Goal: Communication & Community: Connect with others

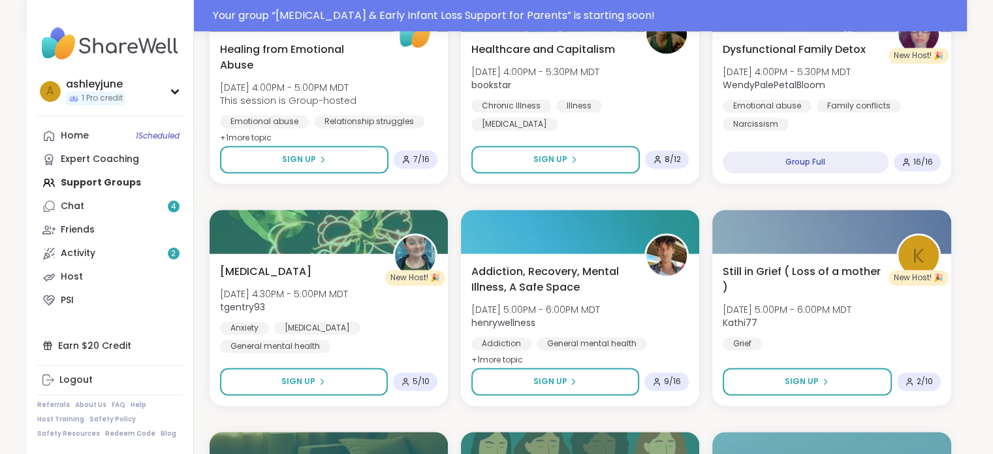
scroll to position [2055, 0]
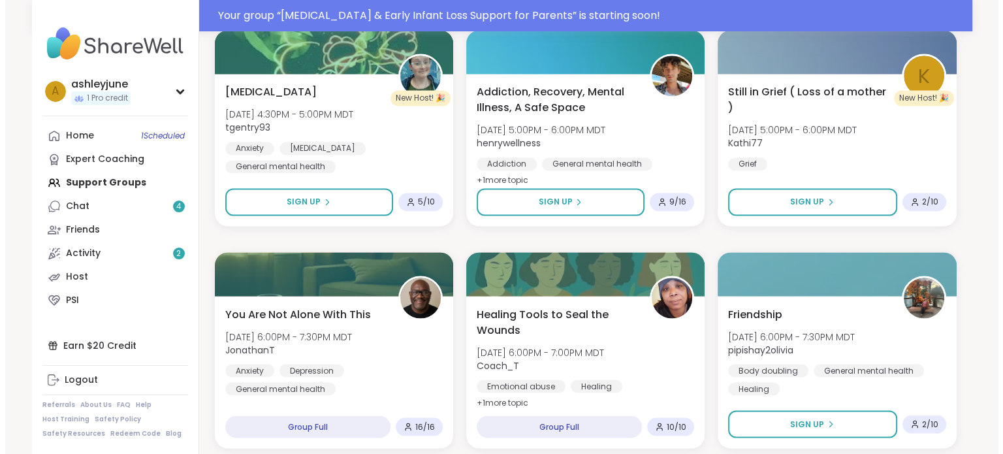
scroll to position [2236, 0]
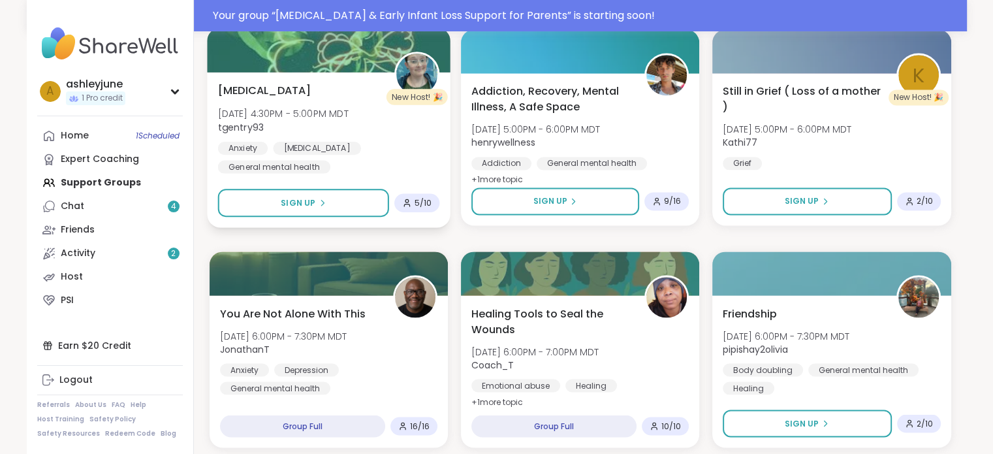
click at [288, 97] on div "[MEDICAL_DATA] [DATE] 4:30PM - 5:00PM MDT tgentry93 Anxiety [MEDICAL_DATA] Gene…" at bounding box center [328, 127] width 222 height 91
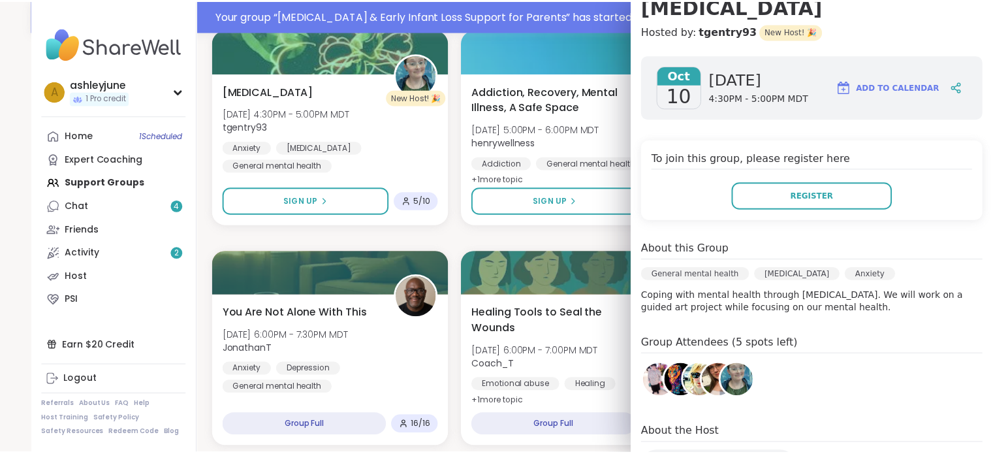
scroll to position [201, 0]
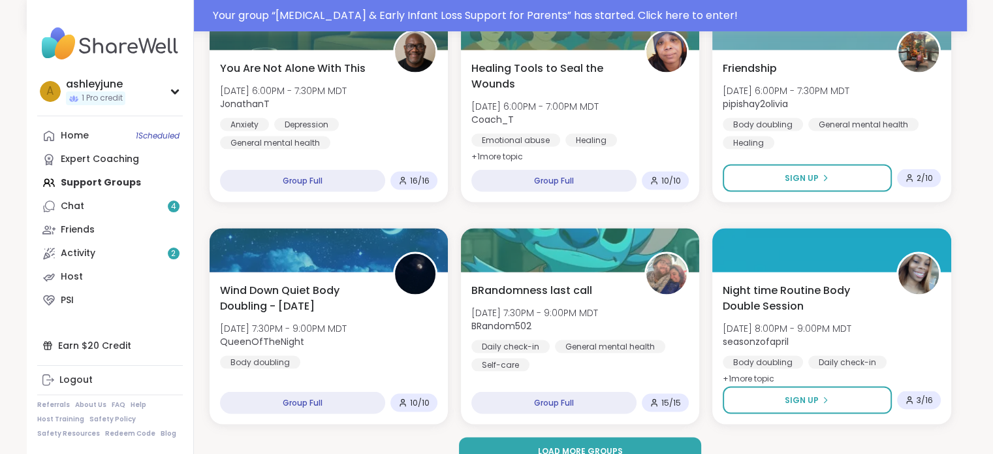
scroll to position [2504, 0]
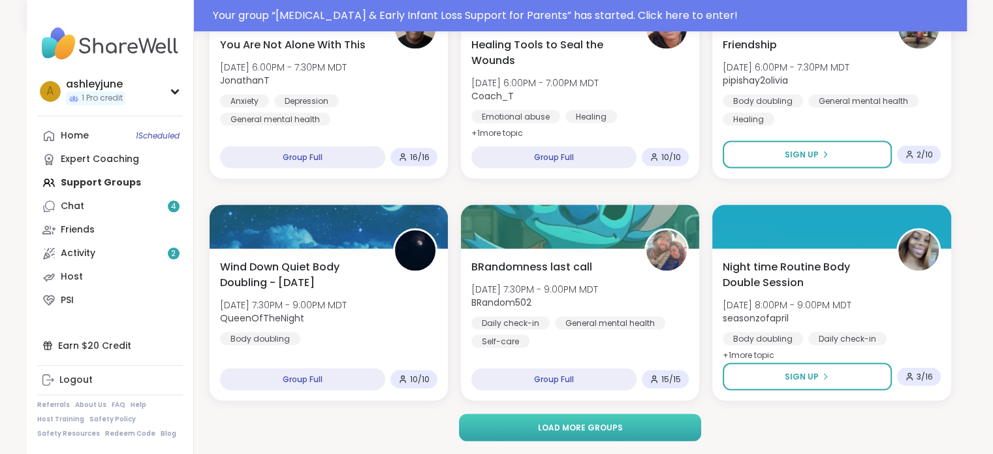
click at [518, 424] on button "Load more groups" at bounding box center [580, 427] width 242 height 27
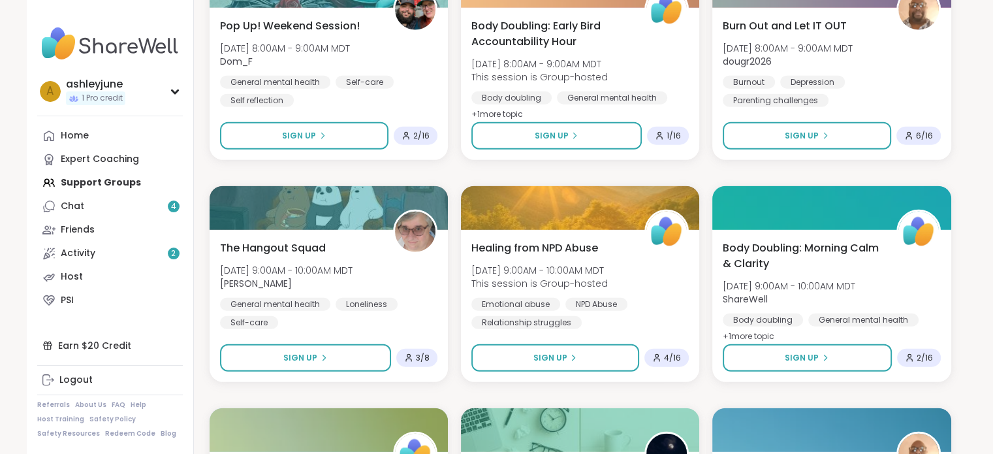
scroll to position [3159, 0]
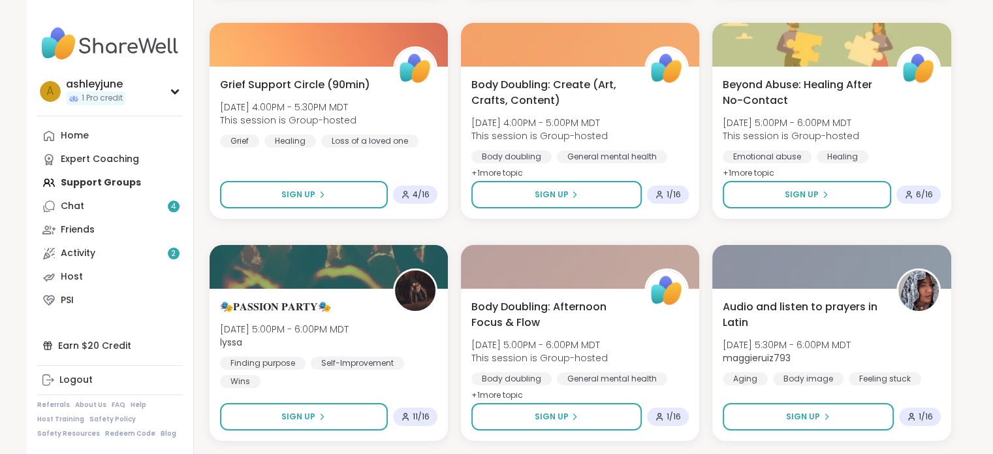
scroll to position [4879, 0]
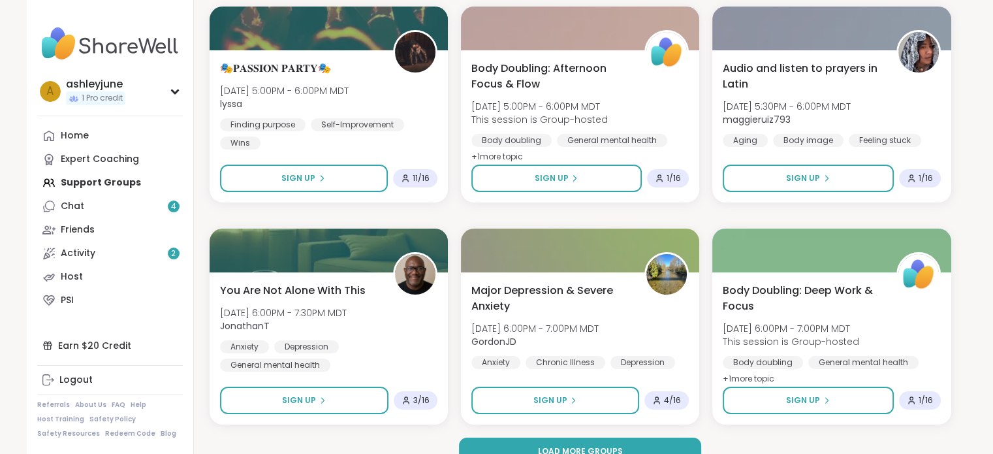
scroll to position [5137, 0]
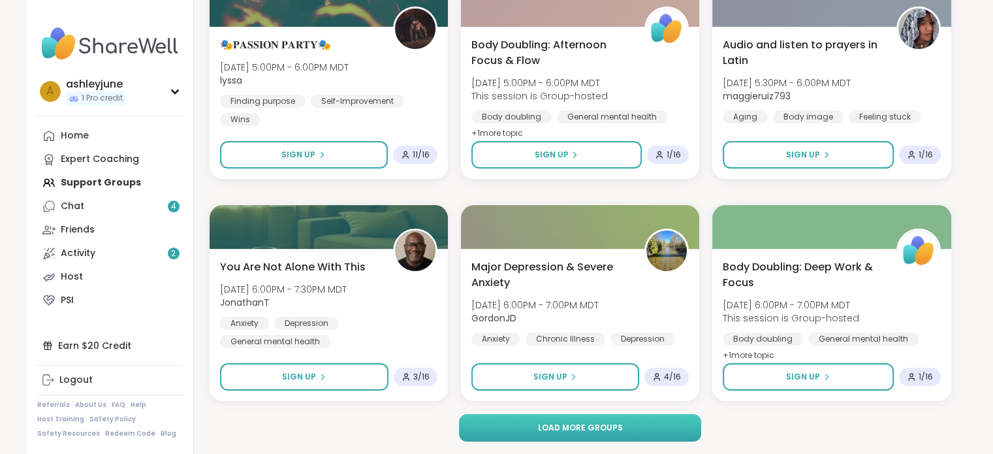
click at [548, 426] on span "Load more groups" at bounding box center [579, 428] width 85 height 12
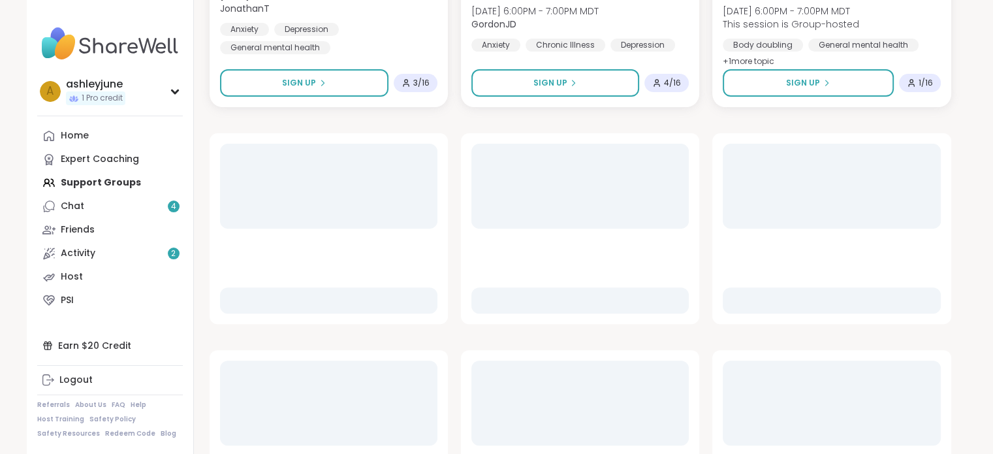
scroll to position [5432, 0]
click at [73, 211] on div "Chat 4" at bounding box center [73, 206] width 24 height 13
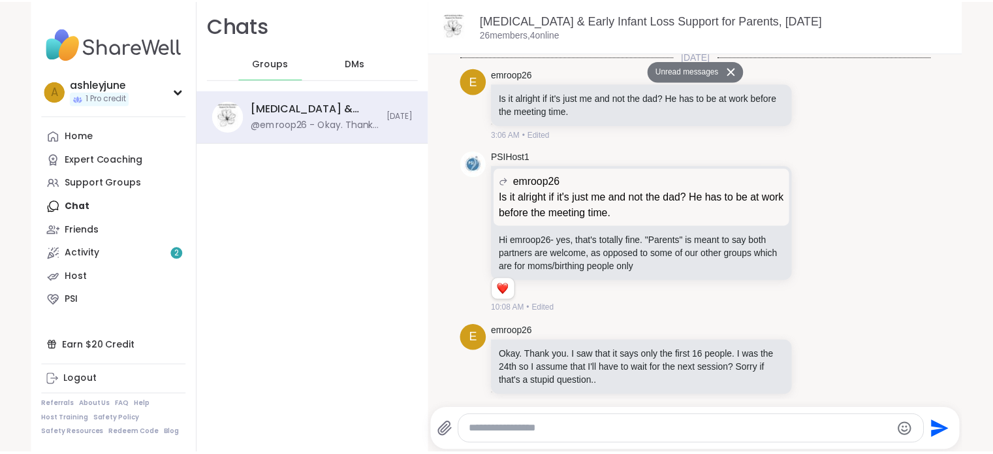
scroll to position [208, 0]
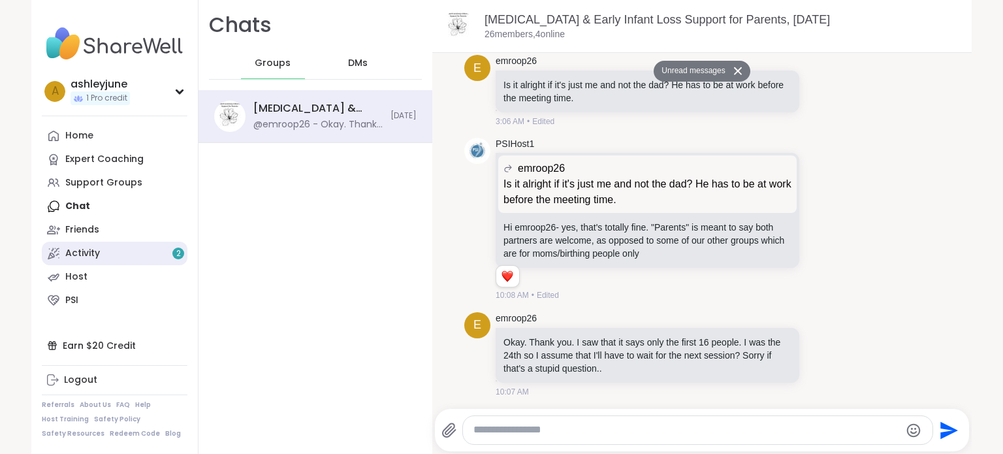
click at [101, 252] on link "Activity 2" at bounding box center [115, 254] width 146 height 24
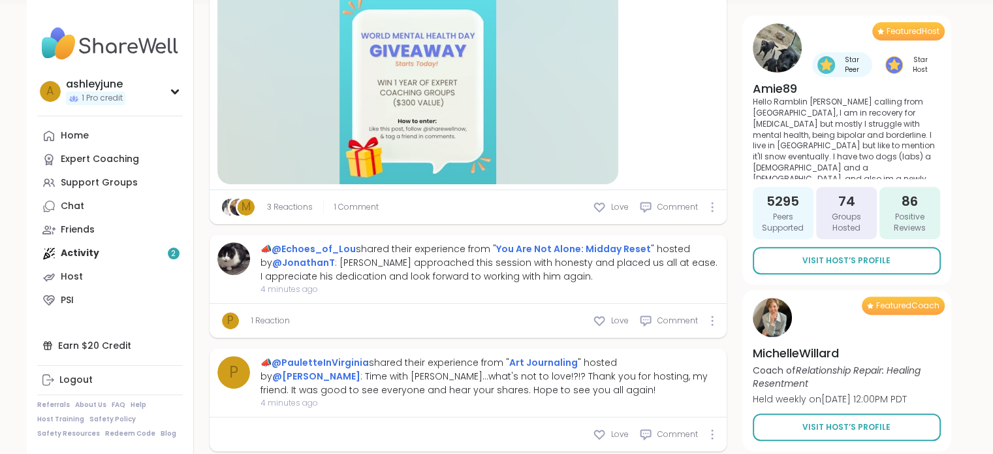
scroll to position [530, 0]
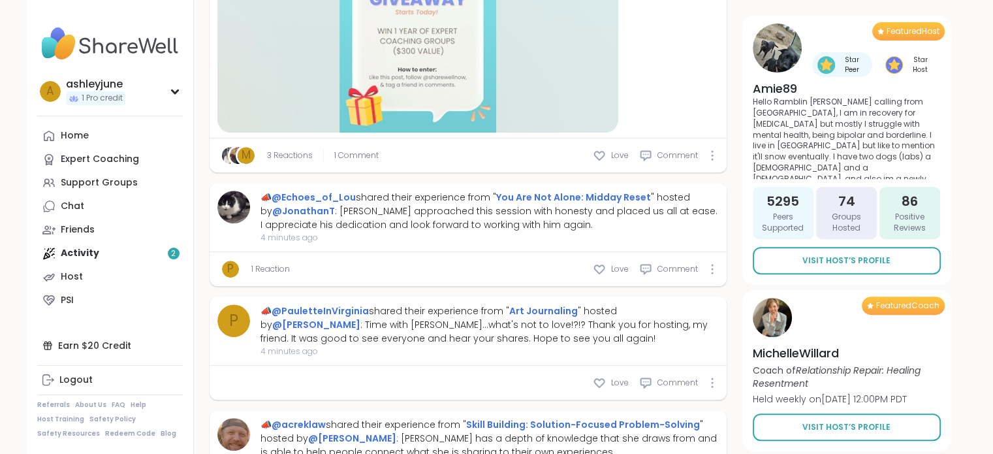
click at [371, 83] on div at bounding box center [417, 35] width 401 height 196
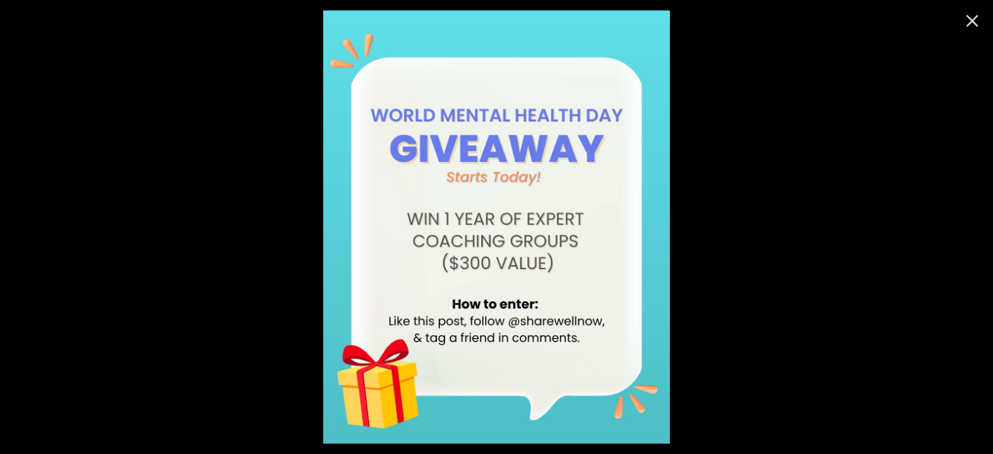
scroll to position [391, 0]
click at [972, 20] on icon "Close" at bounding box center [972, 21] width 12 height 12
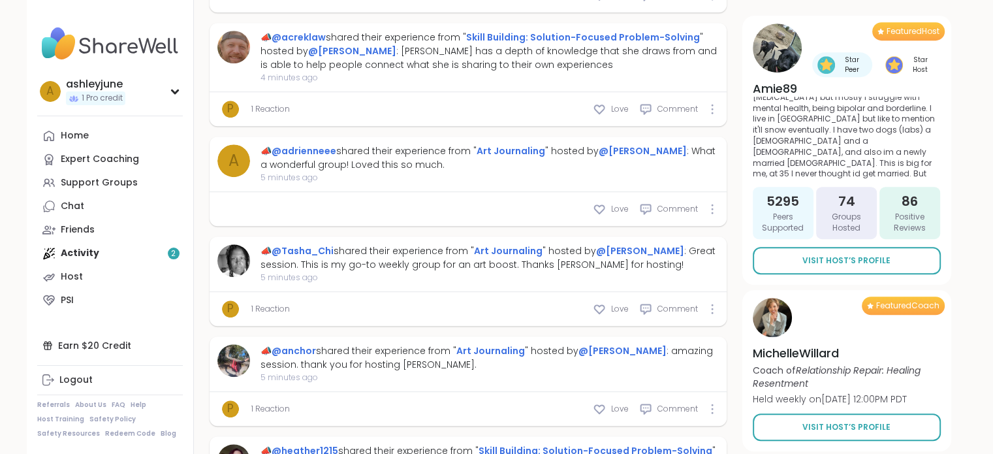
scroll to position [918, 0]
click at [438, 296] on div "P 1 Reaction Love Comment" at bounding box center [468, 308] width 517 height 34
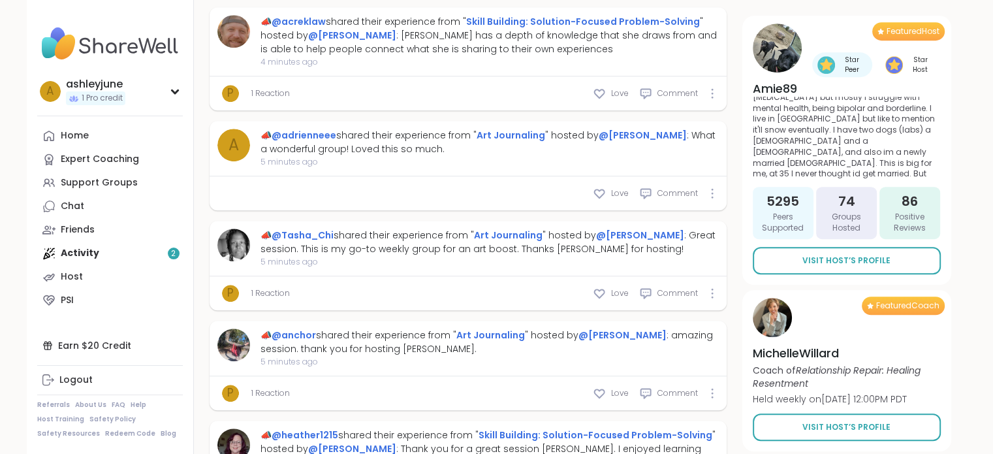
scroll to position [933, 0]
click at [477, 336] on link "Art Journaling" at bounding box center [490, 334] width 69 height 13
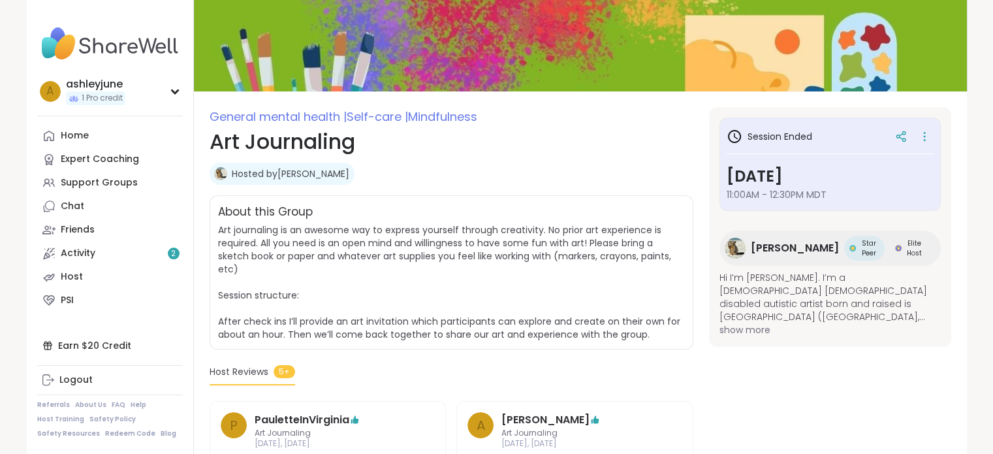
scroll to position [78, 0]
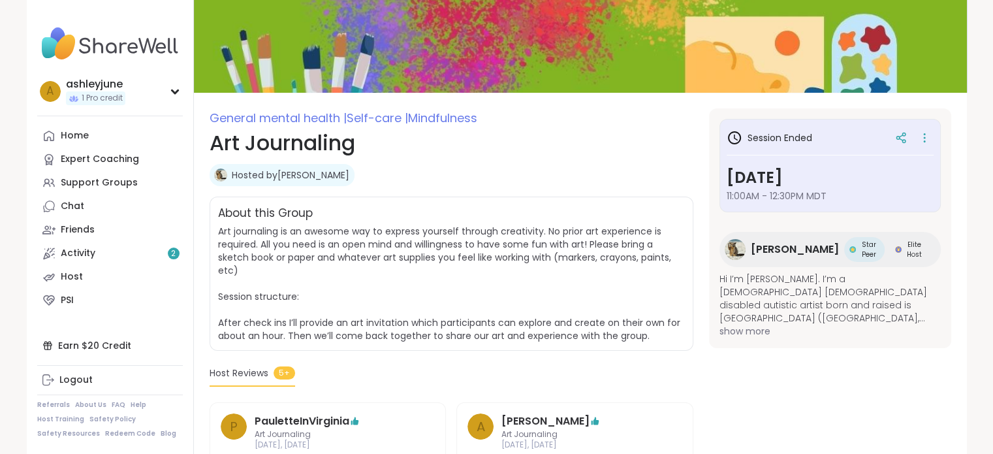
click at [453, 250] on span "Art journaling is an awesome way to express yourself through creativity. No pri…" at bounding box center [449, 284] width 462 height 118
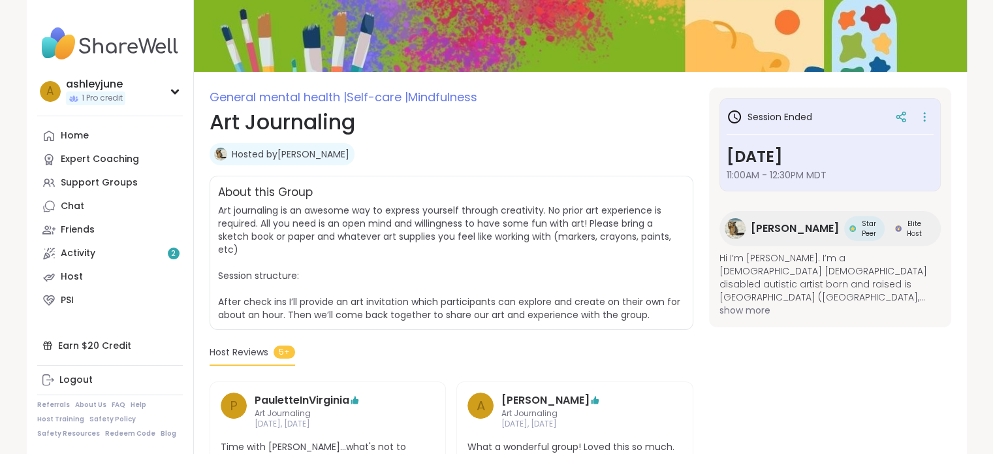
scroll to position [105, 0]
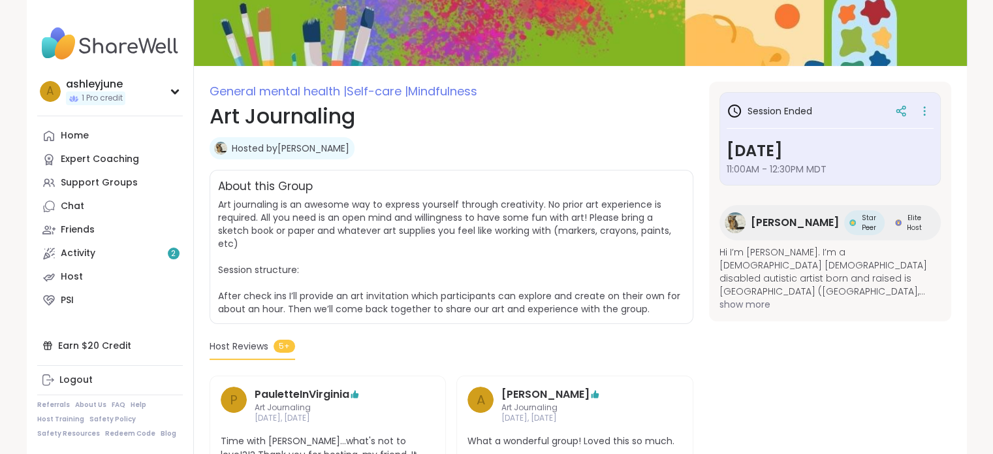
click at [395, 286] on span "Art journaling is an awesome way to express yourself through creativity. No pri…" at bounding box center [451, 257] width 467 height 118
click at [359, 306] on span "Art journaling is an awesome way to express yourself through creativity. No pri…" at bounding box center [449, 257] width 462 height 118
click at [745, 298] on span "show more" at bounding box center [830, 304] width 221 height 13
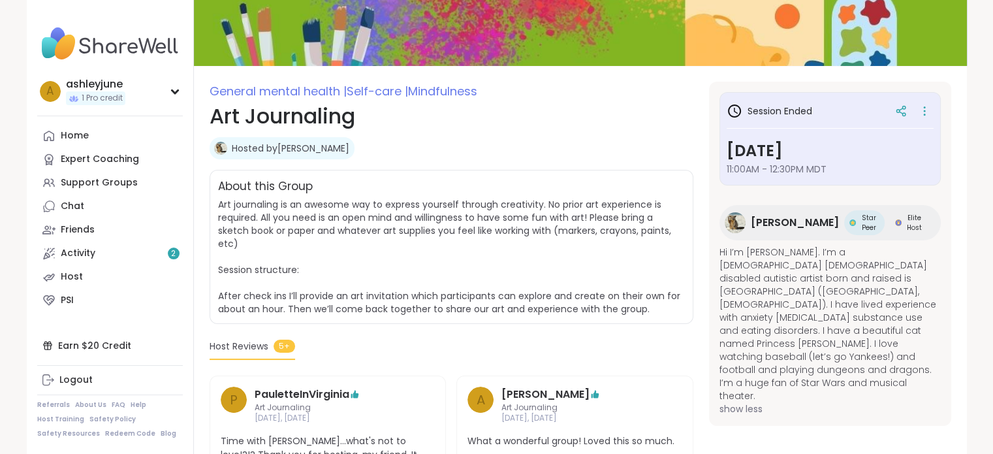
click at [740, 220] on img at bounding box center [735, 222] width 21 height 21
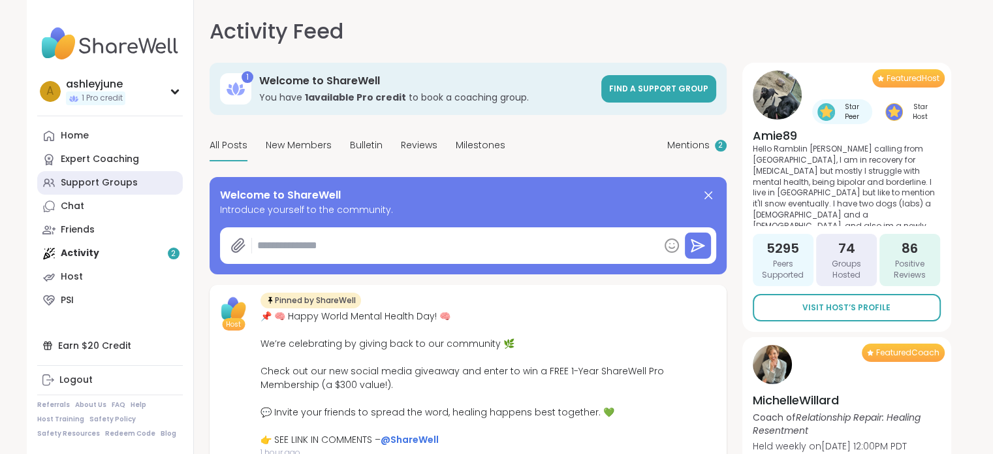
type textarea "*"
click at [102, 186] on div "Support Groups" at bounding box center [99, 182] width 77 height 13
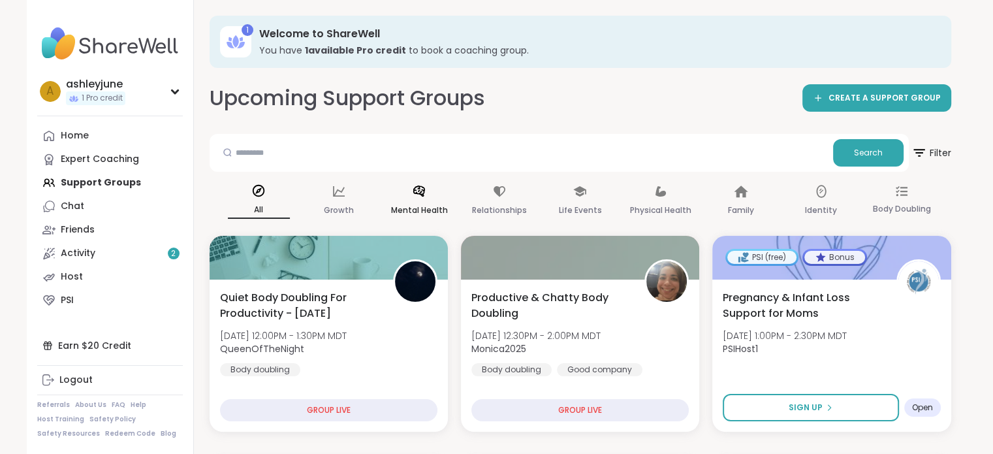
click at [420, 188] on icon at bounding box center [419, 190] width 12 height 11
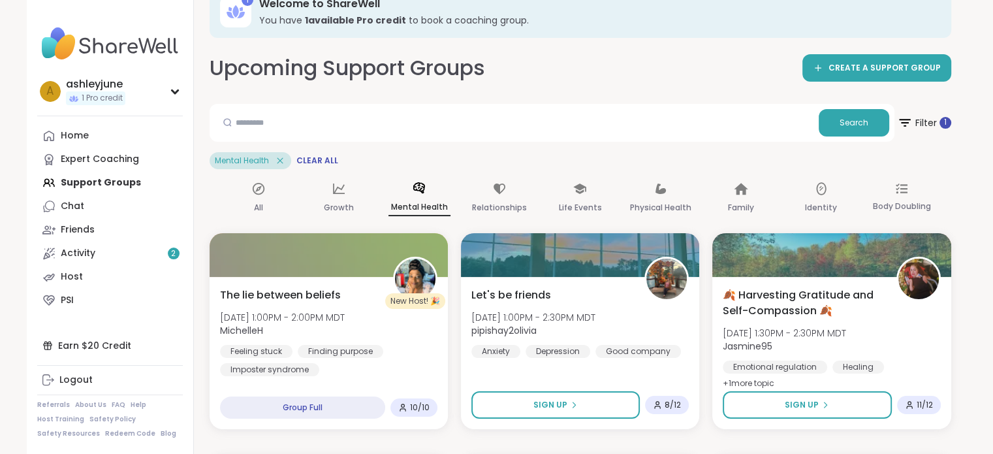
scroll to position [31, 0]
click at [387, 130] on input "text" at bounding box center [514, 121] width 599 height 26
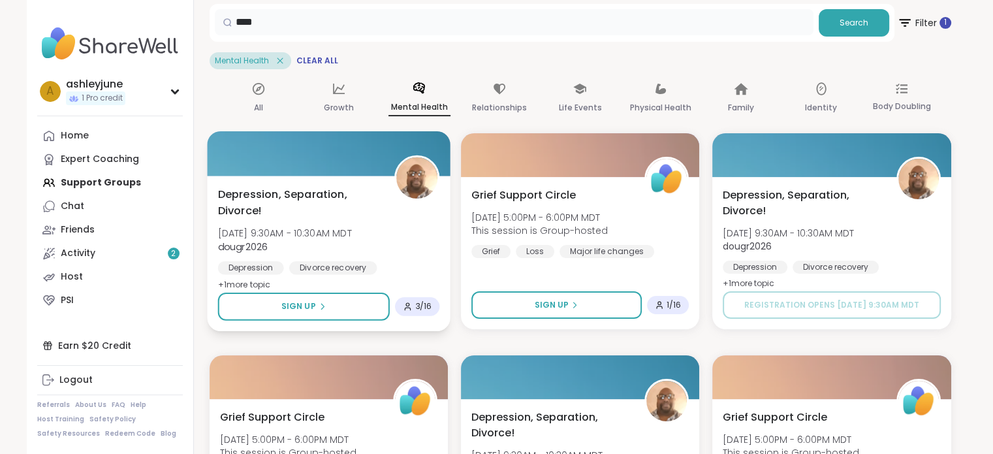
scroll to position [0, 0]
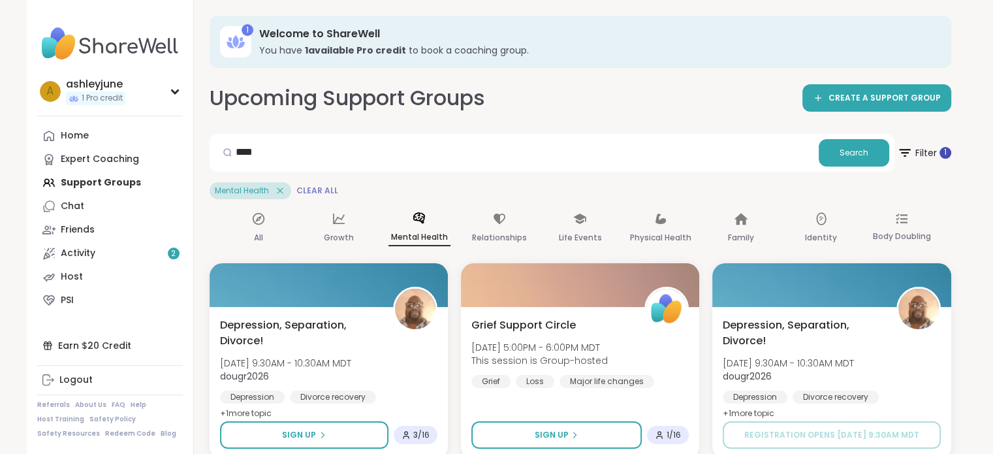
click at [313, 191] on span "Clear All" at bounding box center [317, 190] width 42 height 10
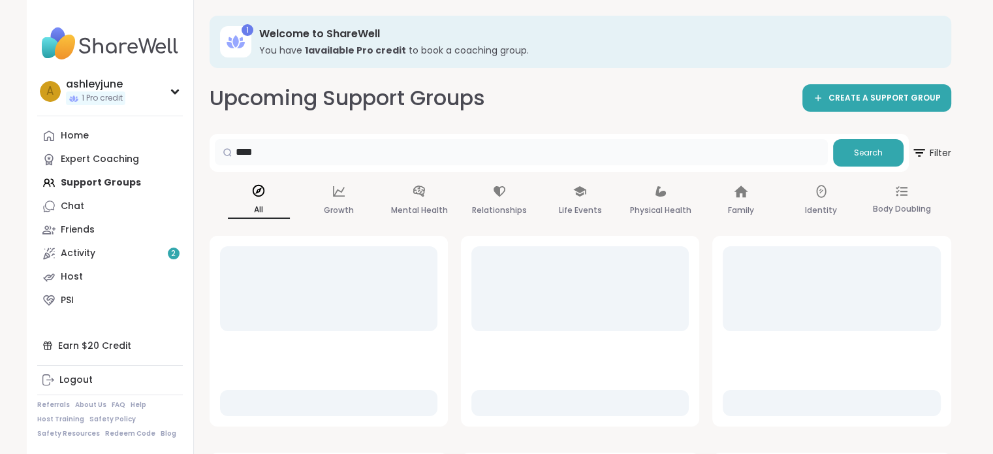
click at [282, 164] on input "****" at bounding box center [521, 152] width 613 height 26
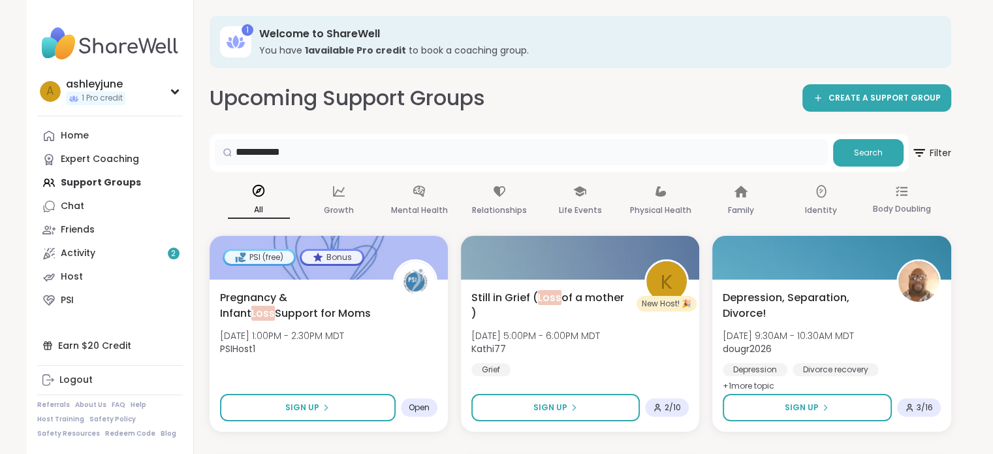
type input "**********"
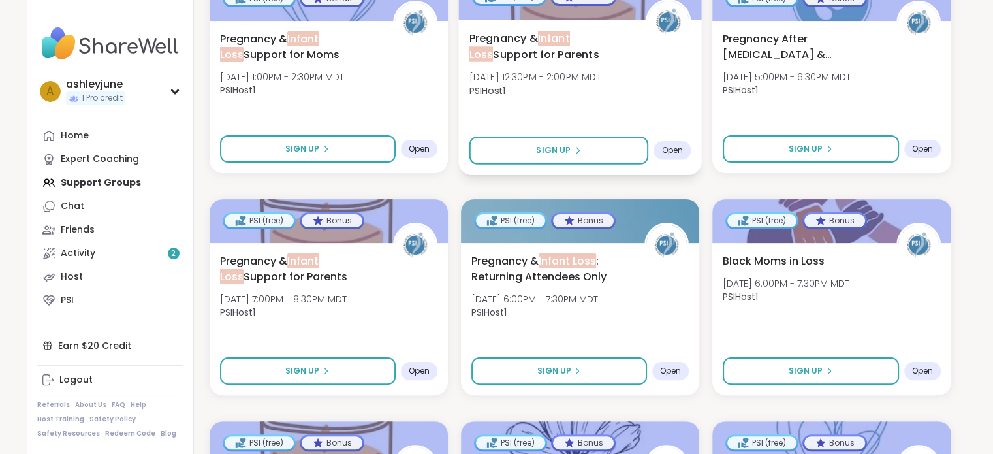
scroll to position [259, 0]
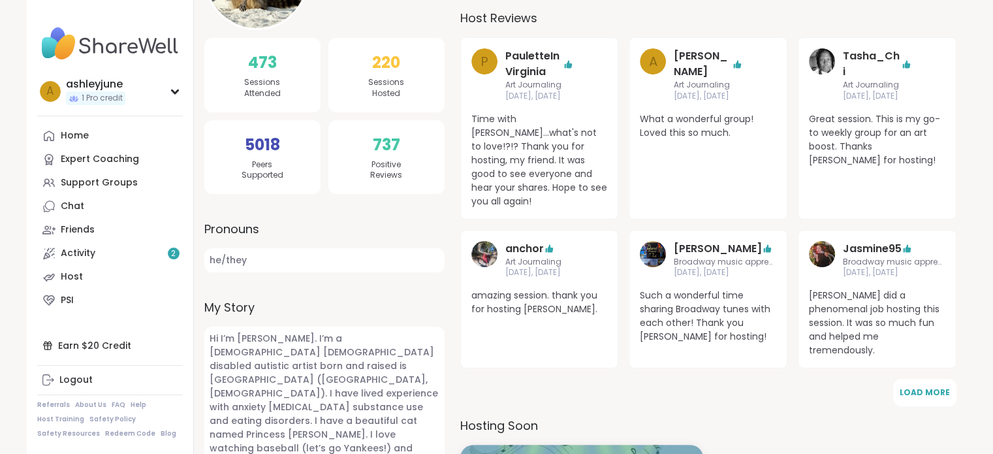
scroll to position [227, 0]
